Goal: Feedback & Contribution: Leave review/rating

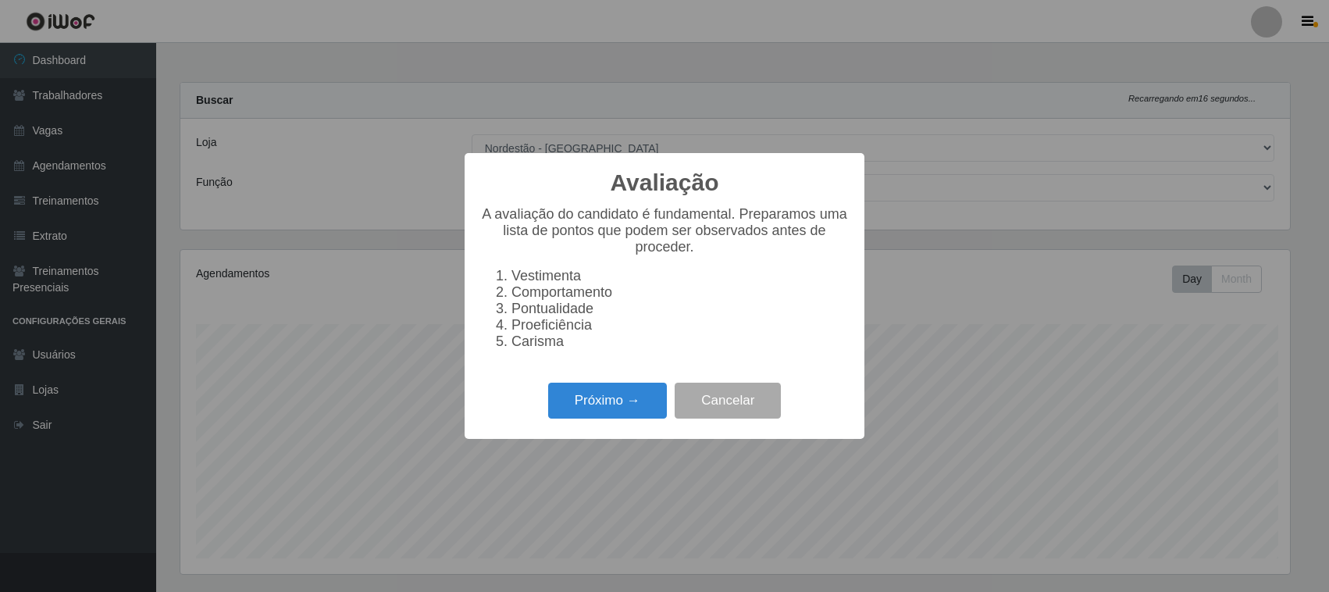
select select "420"
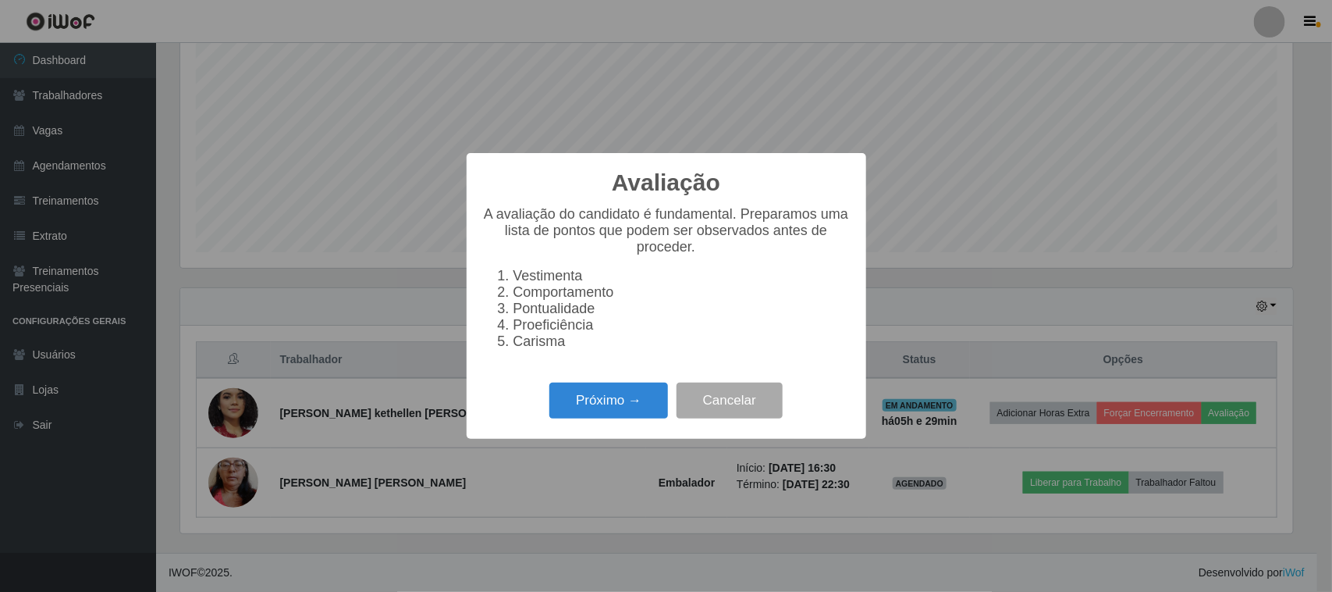
scroll to position [325, 1113]
click at [609, 408] on button "Próximo →" at bounding box center [609, 400] width 119 height 37
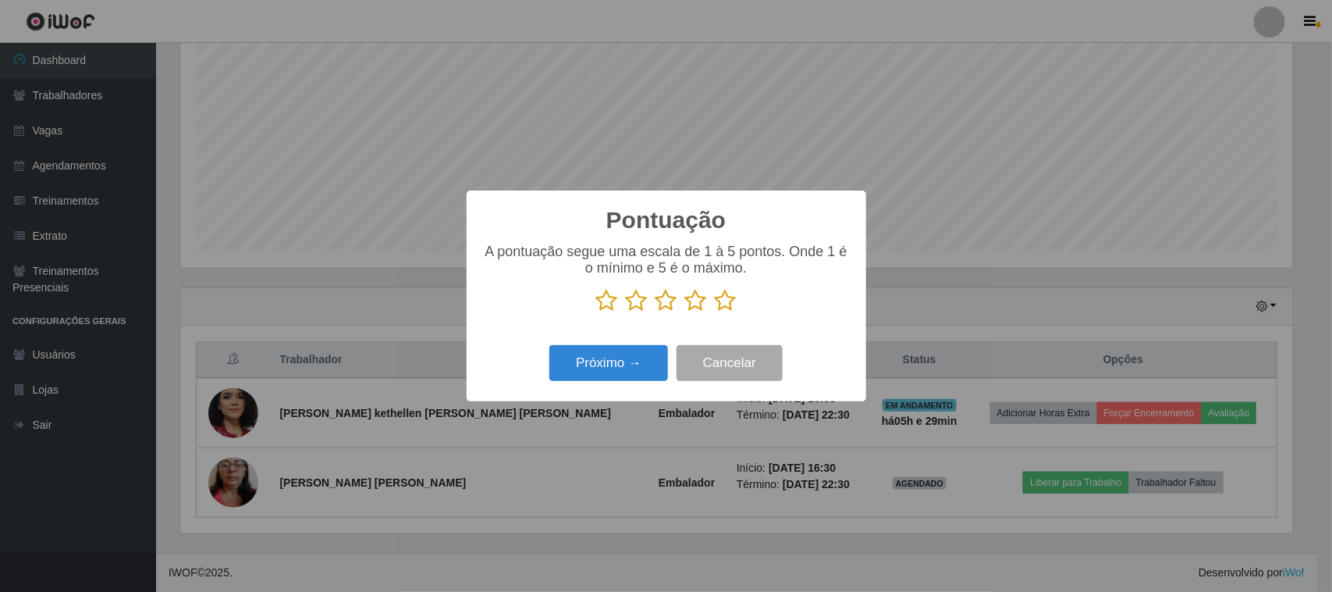
click at [727, 305] on icon at bounding box center [726, 300] width 22 height 23
click at [715, 312] on input "radio" at bounding box center [715, 312] width 0 height 0
click at [595, 356] on button "Próximo →" at bounding box center [609, 363] width 119 height 37
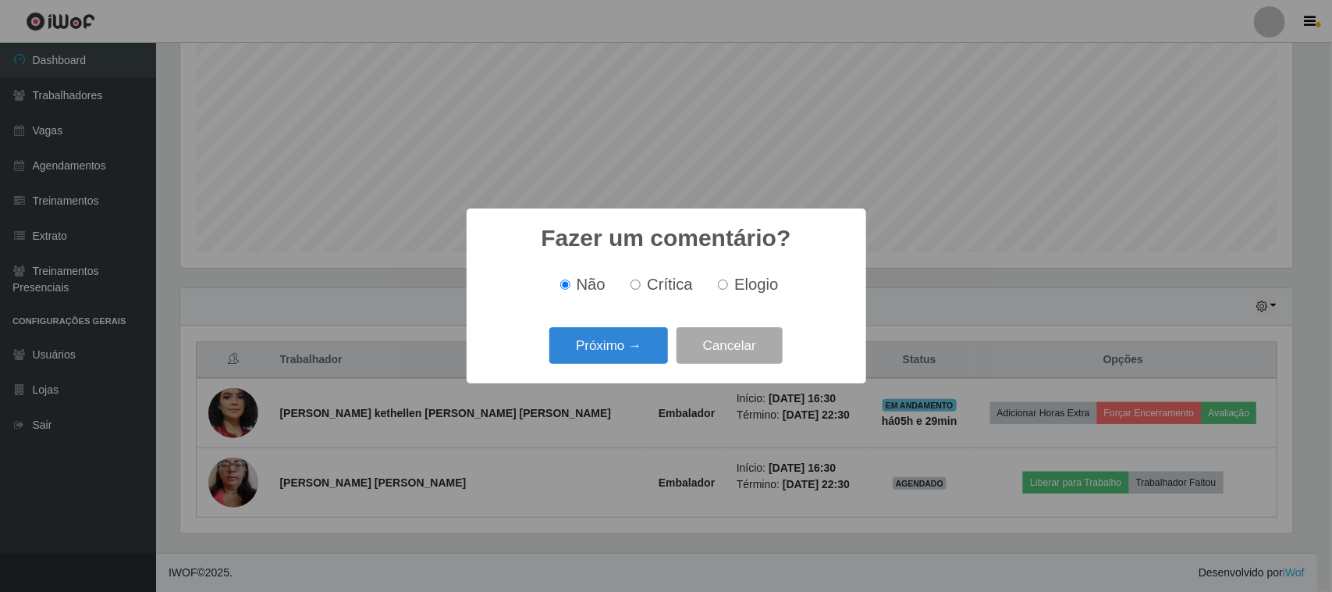
click at [742, 290] on span "Elogio" at bounding box center [757, 284] width 44 height 17
click at [728, 290] on input "Elogio" at bounding box center [723, 284] width 10 height 10
radio input "true"
click at [626, 336] on button "Próximo →" at bounding box center [609, 345] width 119 height 37
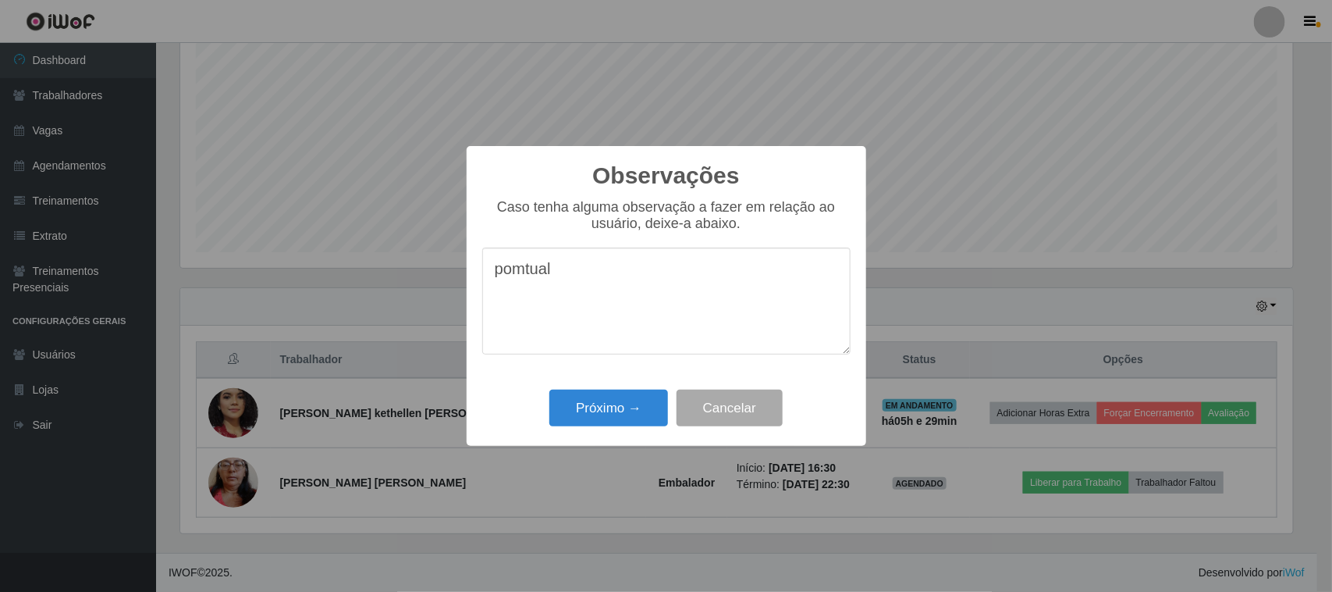
click at [525, 274] on textarea "pomtual" at bounding box center [666, 300] width 368 height 107
type textarea "pontual"
click at [591, 402] on button "Próximo →" at bounding box center [609, 408] width 119 height 37
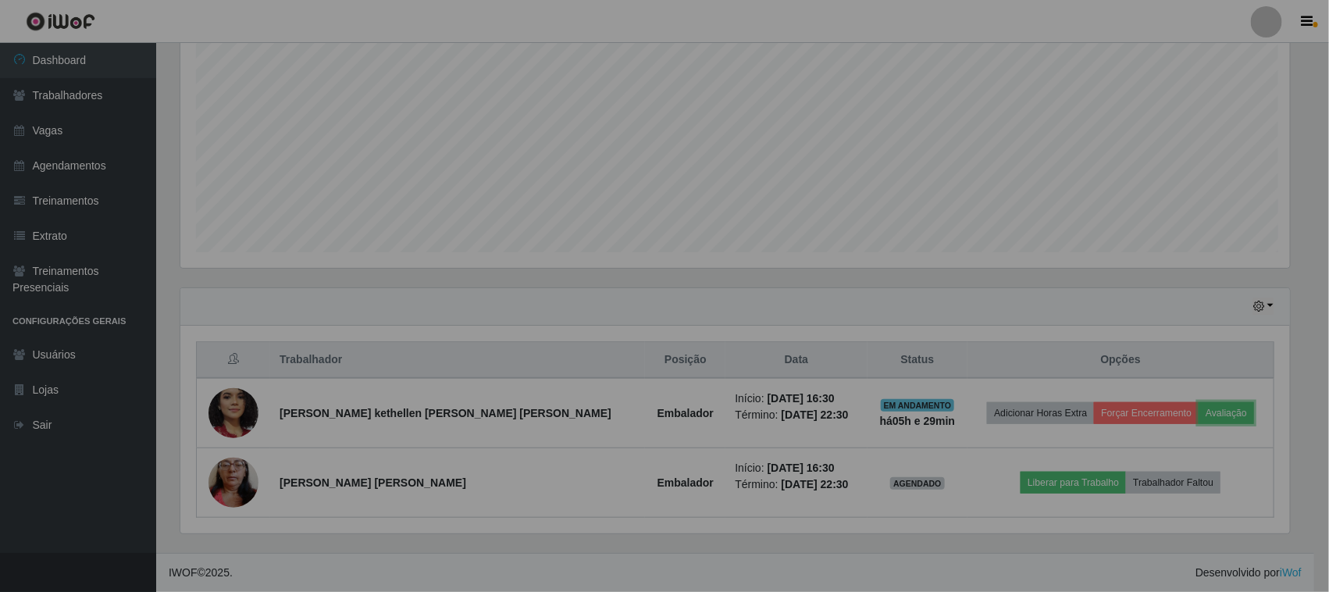
scroll to position [325, 1124]
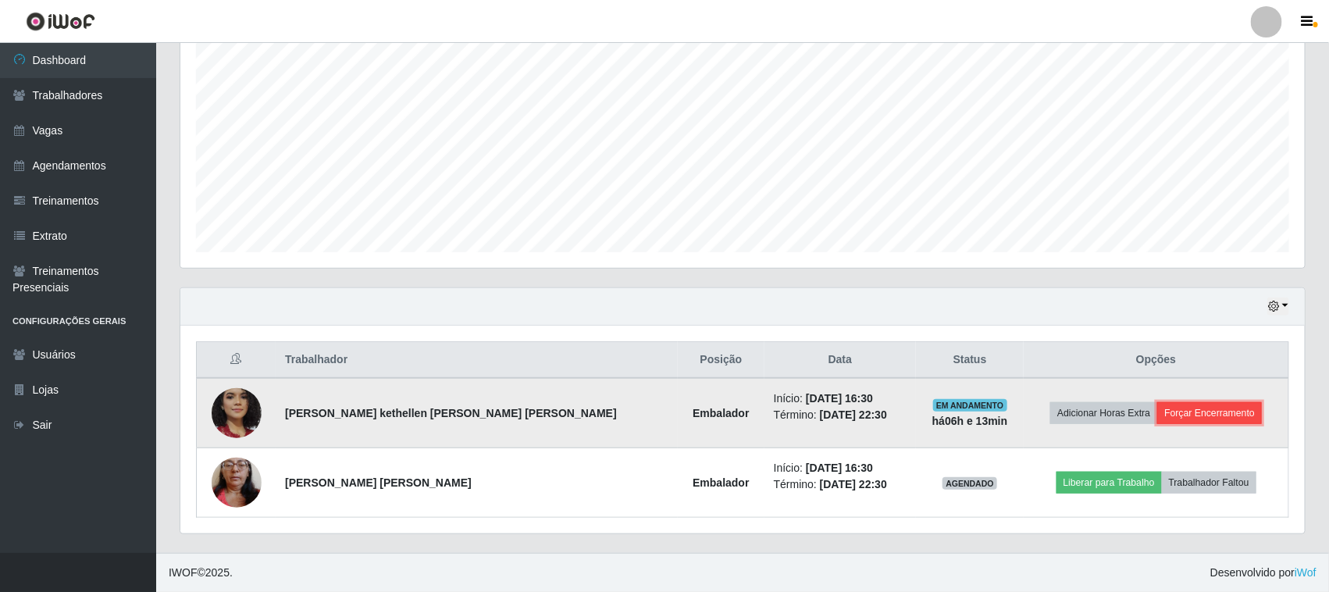
click at [1211, 408] on button "Forçar Encerramento" at bounding box center [1209, 413] width 105 height 22
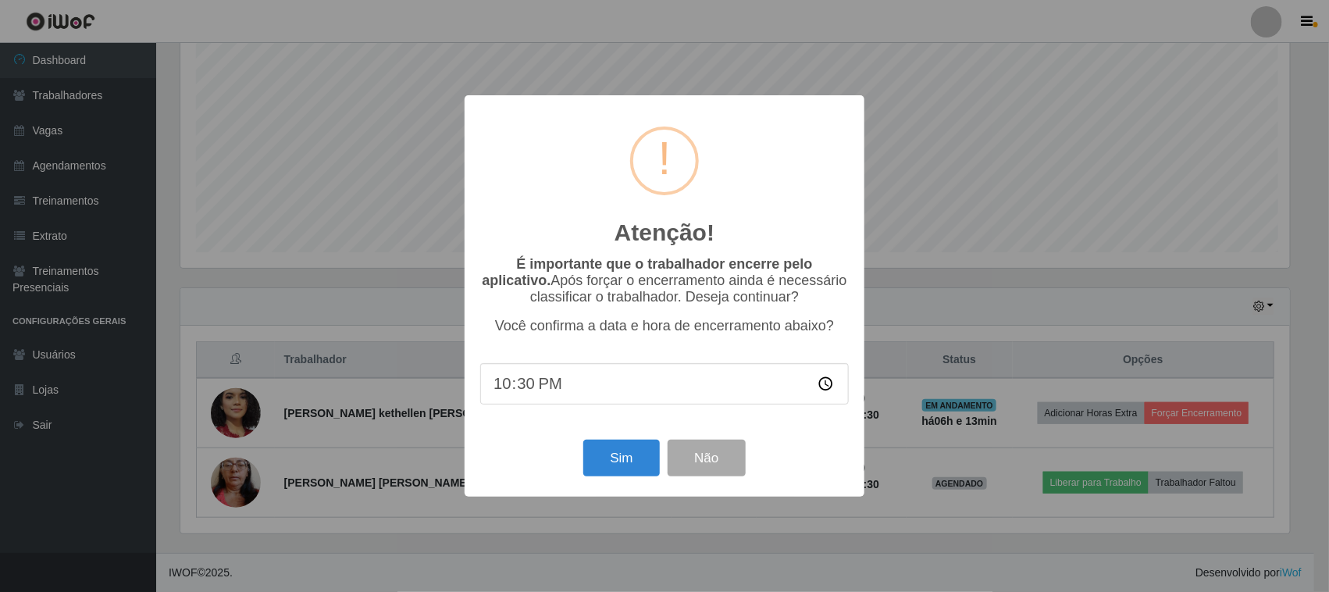
scroll to position [325, 1113]
click at [599, 454] on button "Sim" at bounding box center [623, 457] width 76 height 37
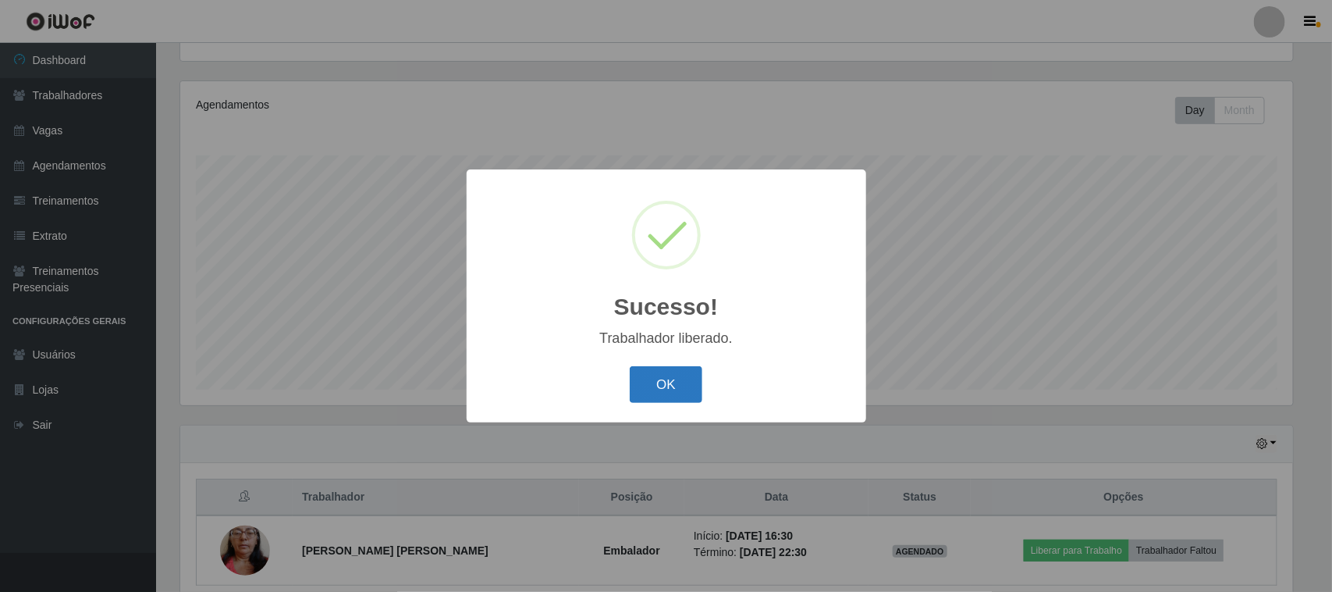
click at [660, 392] on button "OK" at bounding box center [666, 384] width 73 height 37
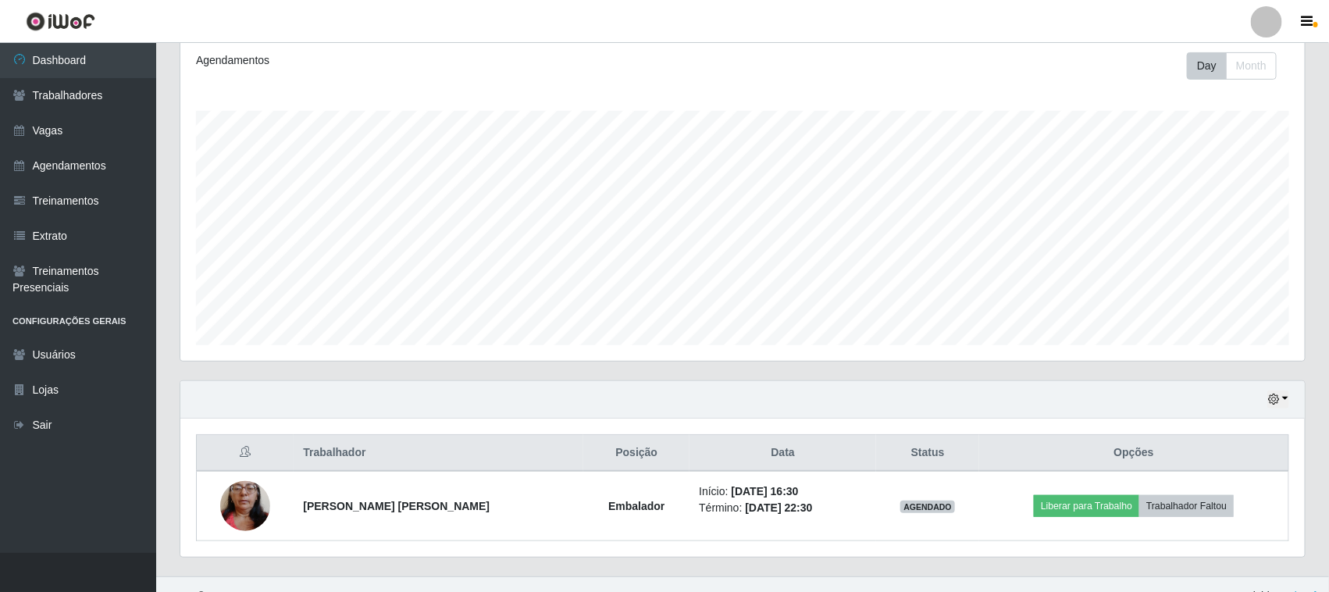
scroll to position [238, 0]
